Goal: Task Accomplishment & Management: Manage account settings

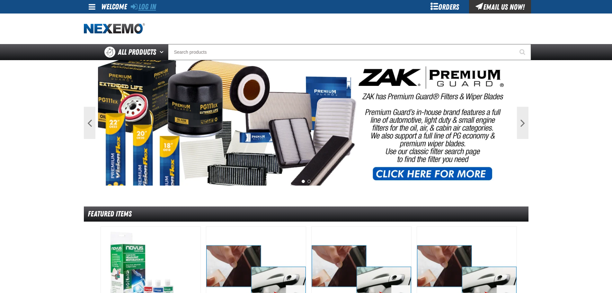
click at [140, 8] on link "Log In" at bounding box center [143, 6] width 25 height 9
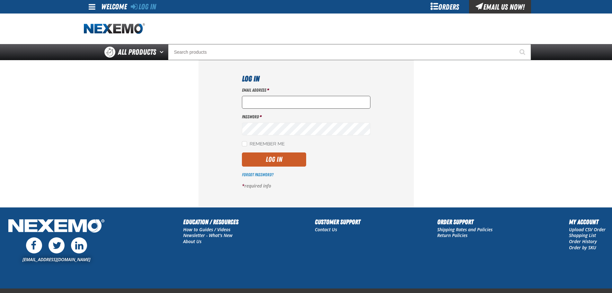
click at [267, 105] on input "Email Address *" at bounding box center [306, 102] width 129 height 13
type input "ttaylor@vtaig.com"
click at [280, 101] on input "ttaylor@vtaig.com" at bounding box center [306, 102] width 129 height 13
click at [291, 103] on input "ttaylor@vtaig.com" at bounding box center [306, 102] width 129 height 13
click at [399, 105] on div "Log In Email Address * ttaylor@vtaig.com Password * Remember Me Log In *" at bounding box center [306, 133] width 215 height 147
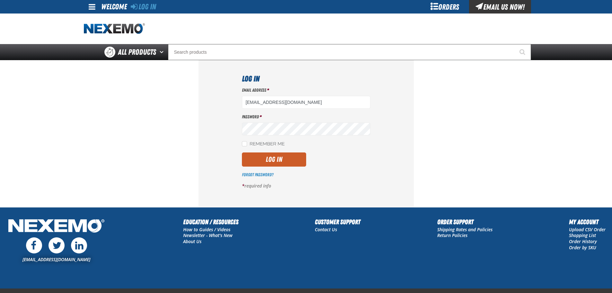
click at [443, 6] on div "Orders" at bounding box center [445, 7] width 48 height 14
click at [150, 11] on link "Log In" at bounding box center [143, 6] width 25 height 9
click at [148, 7] on link "Log In" at bounding box center [143, 6] width 25 height 9
click at [261, 107] on input "Email Address *" at bounding box center [306, 102] width 129 height 13
type input "[EMAIL_ADDRESS][DOMAIN_NAME]"
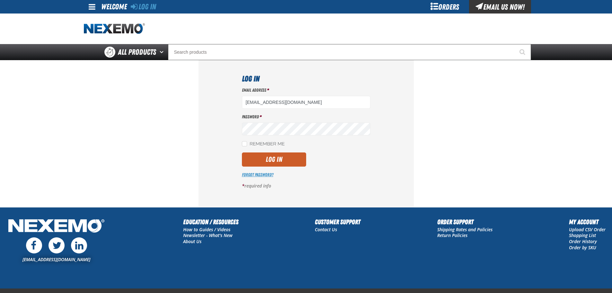
click at [260, 175] on link "Forgot Password?" at bounding box center [258, 174] width 32 height 5
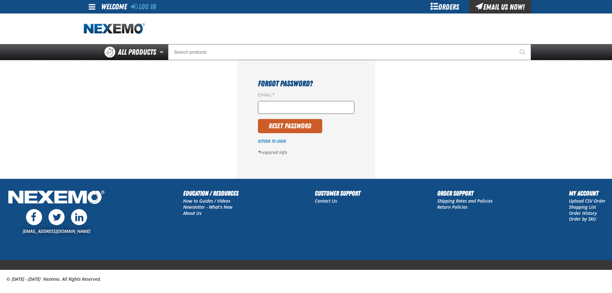
click at [275, 108] on input "Email *" at bounding box center [306, 107] width 96 height 13
type input "[EMAIL_ADDRESS][DOMAIN_NAME]"
drag, startPoint x: 291, startPoint y: 126, endPoint x: 287, endPoint y: 127, distance: 4.0
click at [290, 126] on button "Reset Password" at bounding box center [290, 126] width 64 height 14
